Goal: Task Accomplishment & Management: Use online tool/utility

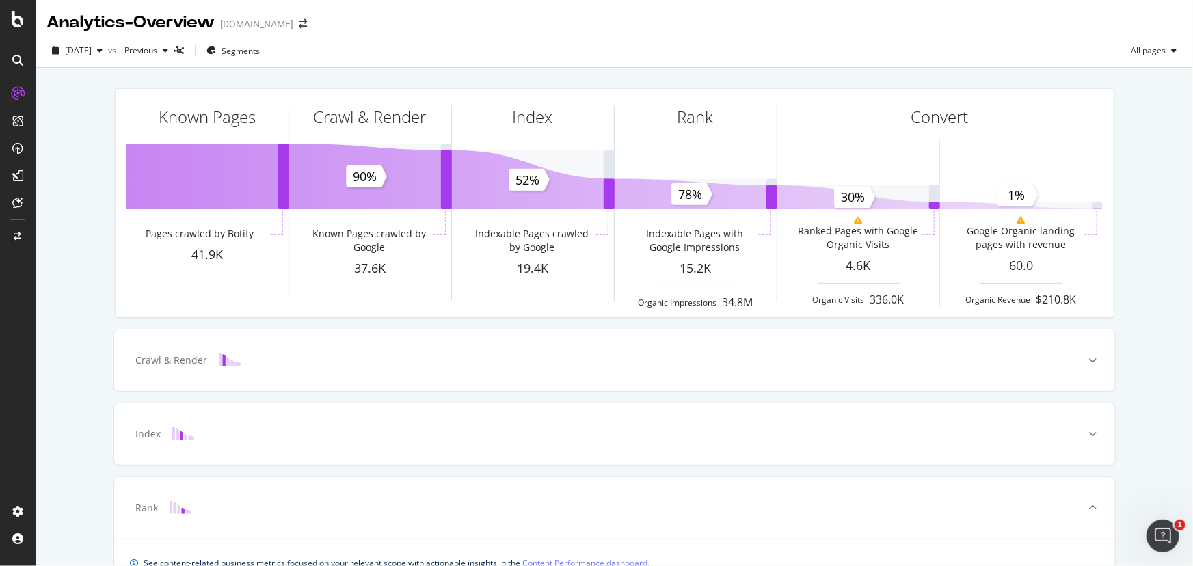
scroll to position [557, 0]
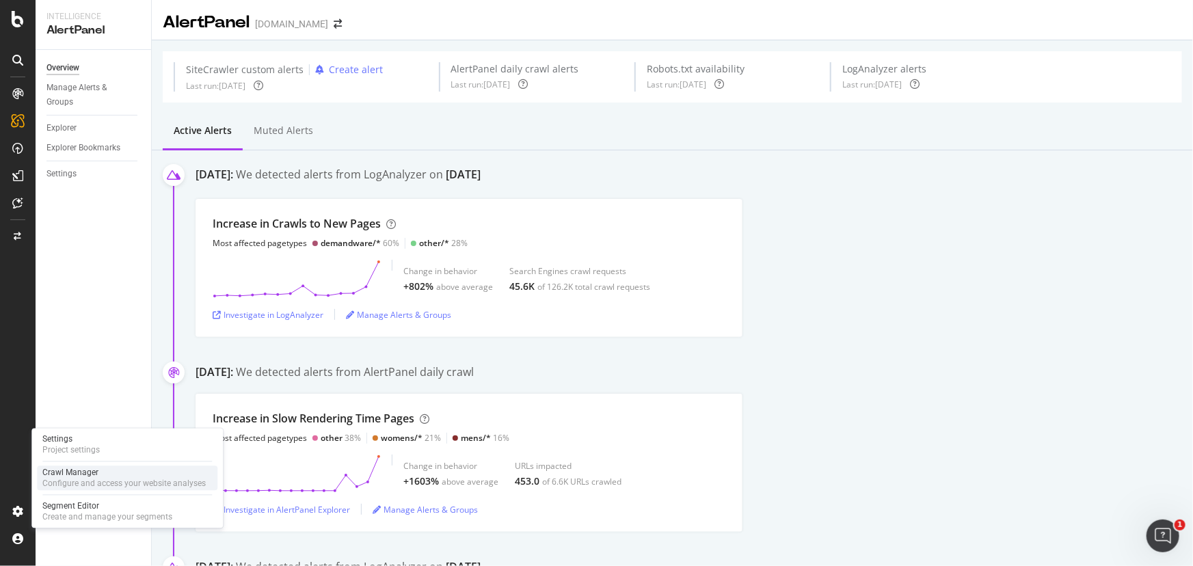
click at [124, 486] on div "Configure and access your website analyses" at bounding box center [123, 484] width 163 height 11
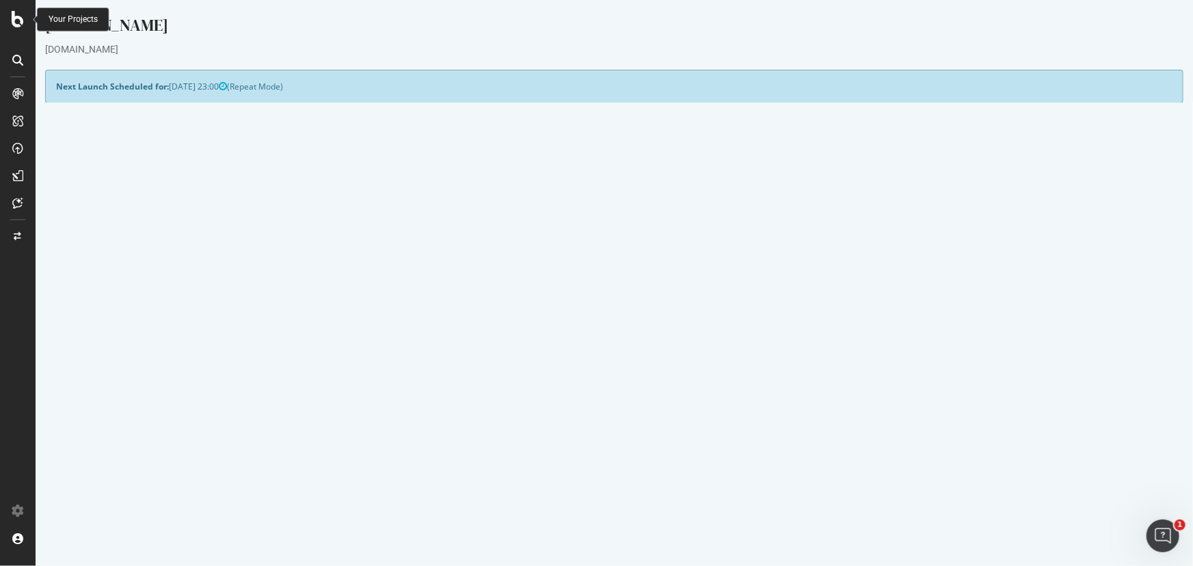
click at [20, 25] on icon at bounding box center [18, 19] width 12 height 16
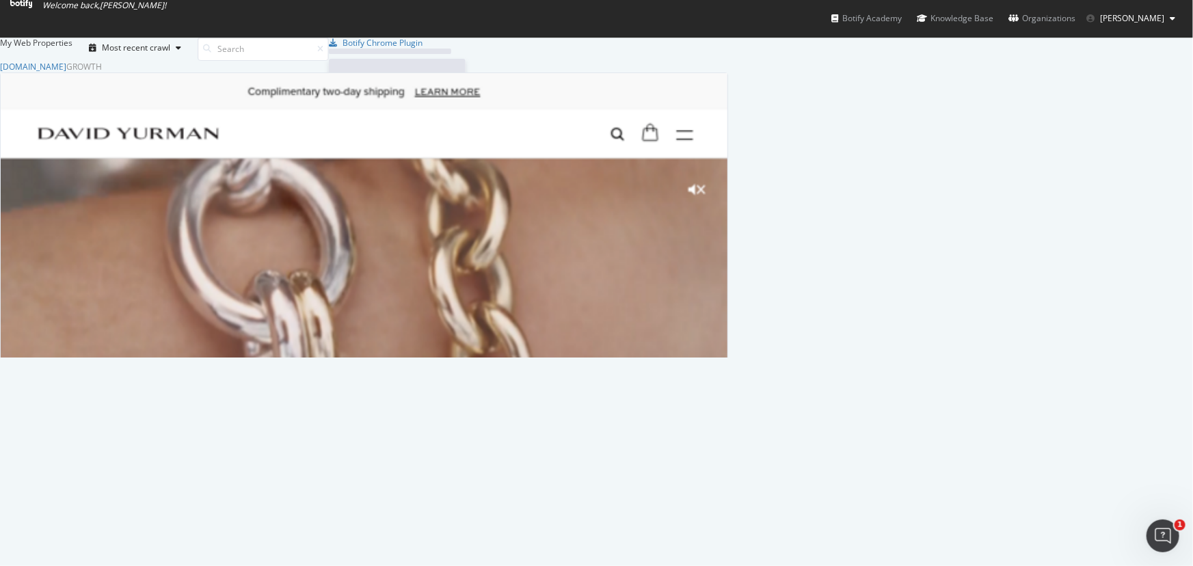
scroll to position [287, 729]
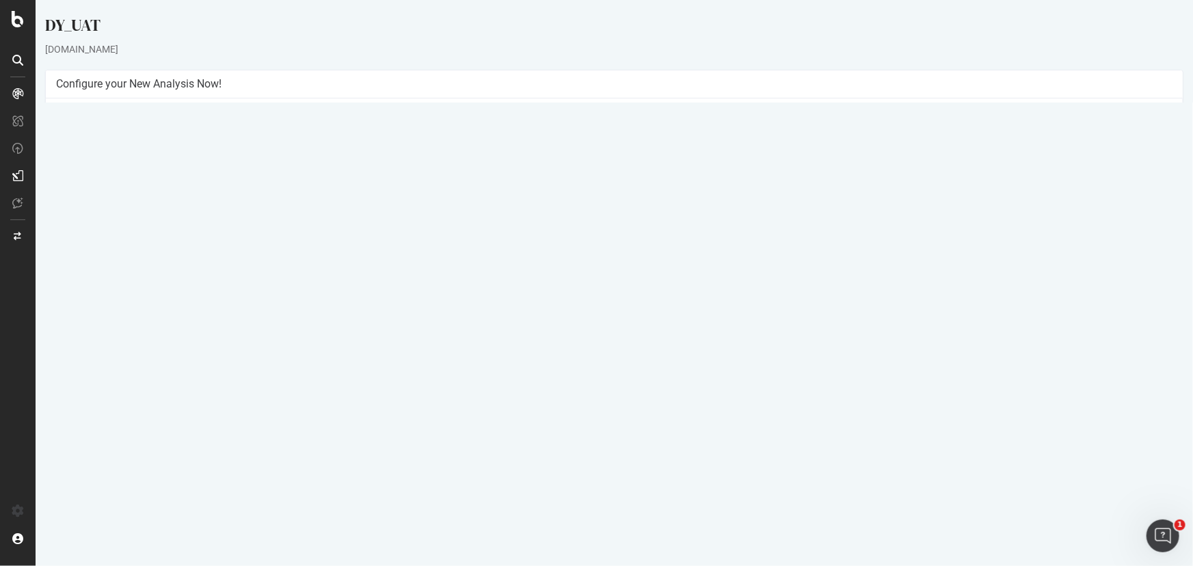
click at [608, 321] on button "Yes! Start Now" at bounding box center [596, 322] width 85 height 22
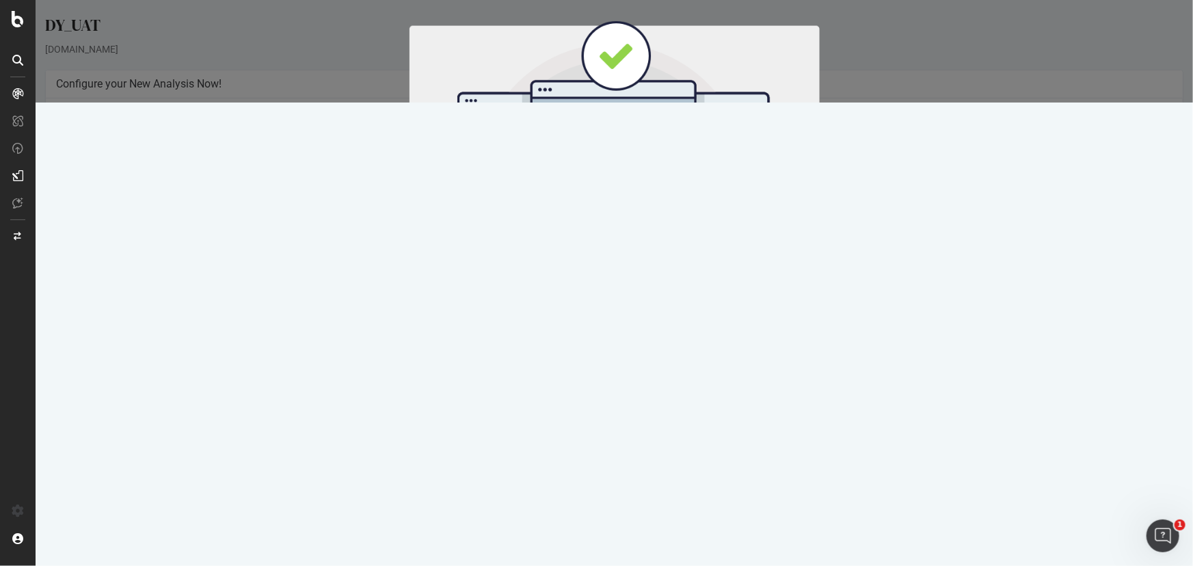
click at [634, 224] on button "Start Now" at bounding box center [638, 226] width 60 height 23
